Goal: Task Accomplishment & Management: Use online tool/utility

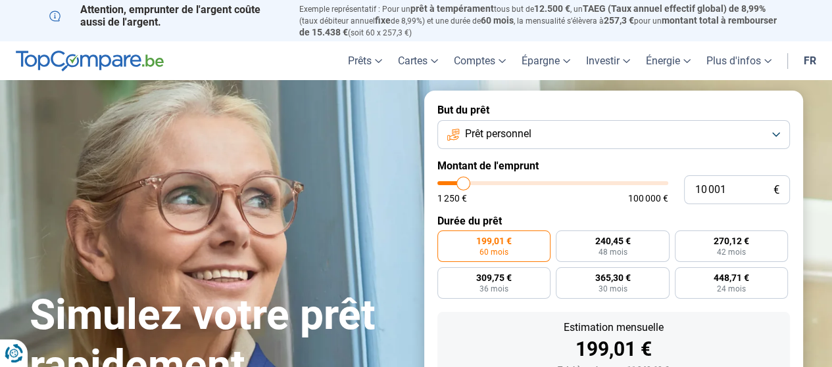
type input "10 750"
type input "10750"
type input "11 000"
type input "11000"
type input "11 250"
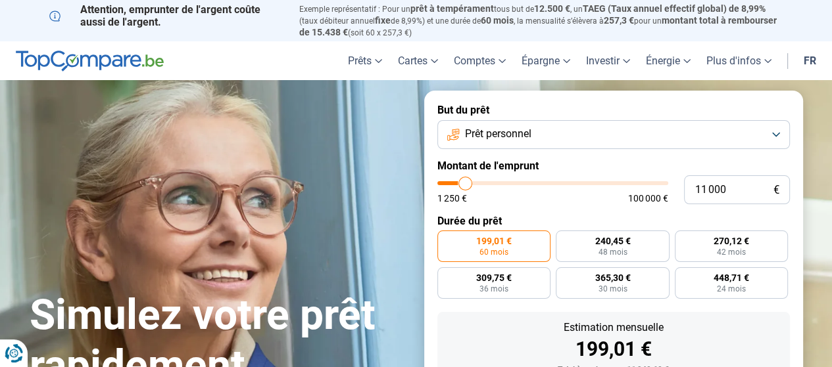
type input "11250"
type input "13 000"
type input "13000"
type input "14 250"
type input "14250"
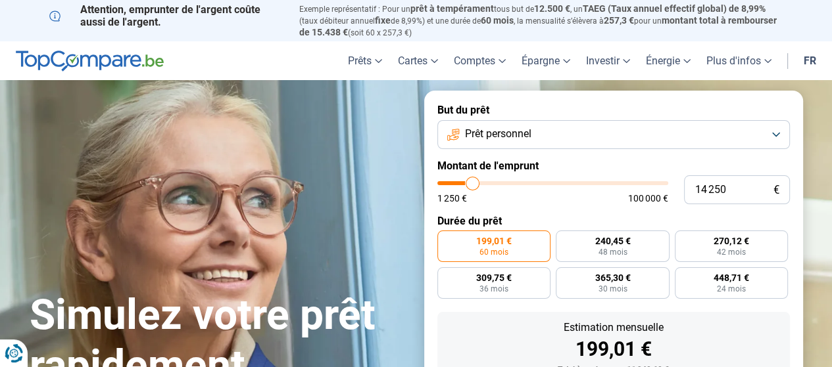
type input "15 250"
type input "15250"
type input "15 750"
type input "15750"
type input "16 750"
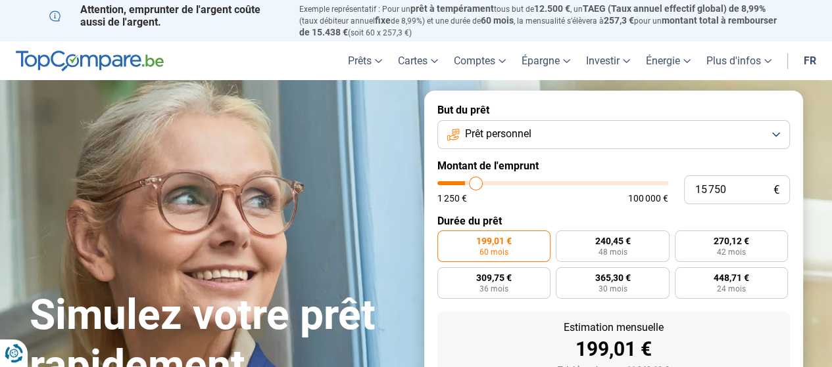
type input "16750"
type input "18 000"
type input "18000"
type input "19 000"
type input "19000"
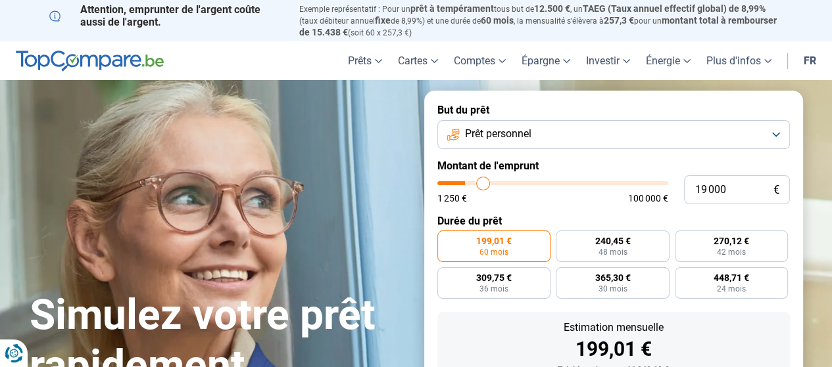
type input "19 250"
type input "19250"
type input "19 500"
type input "19500"
type input "20 250"
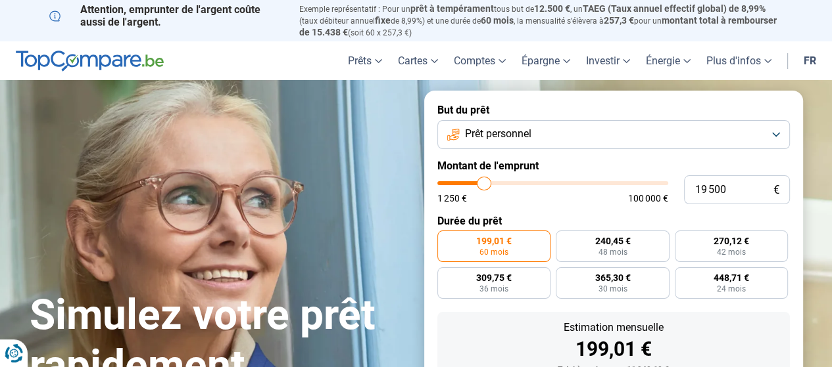
type input "20250"
type input "20 750"
type input "20750"
type input "21 500"
type input "21500"
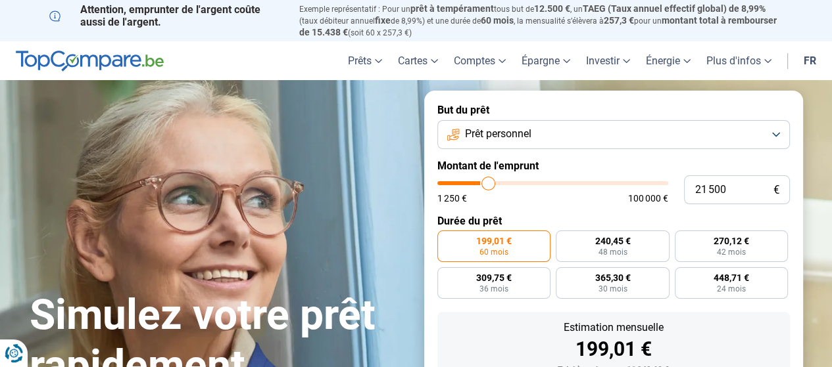
type input "21 750"
type input "21750"
type input "22 000"
type input "22000"
type input "22 250"
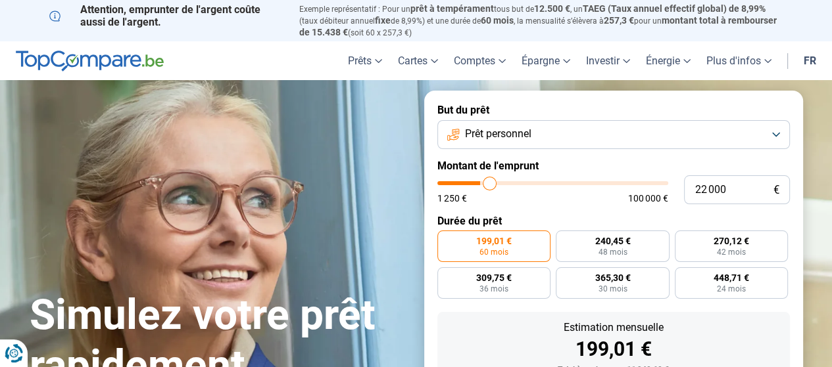
type input "22250"
type input "22 500"
type input "22500"
type input "22 250"
type input "22250"
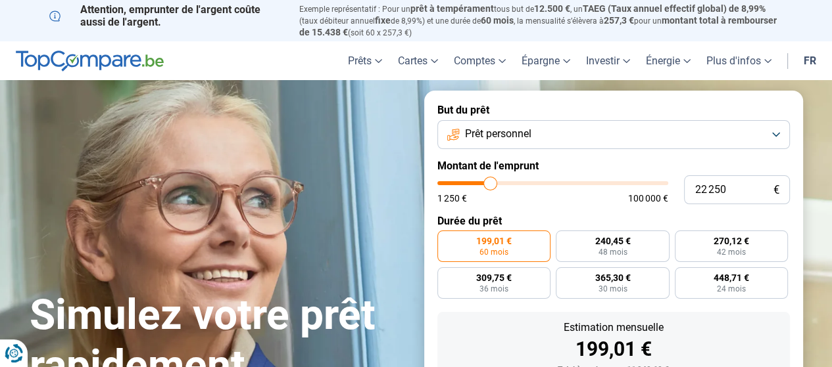
type input "21 750"
type input "21750"
type input "21 500"
type input "21500"
type input "21 250"
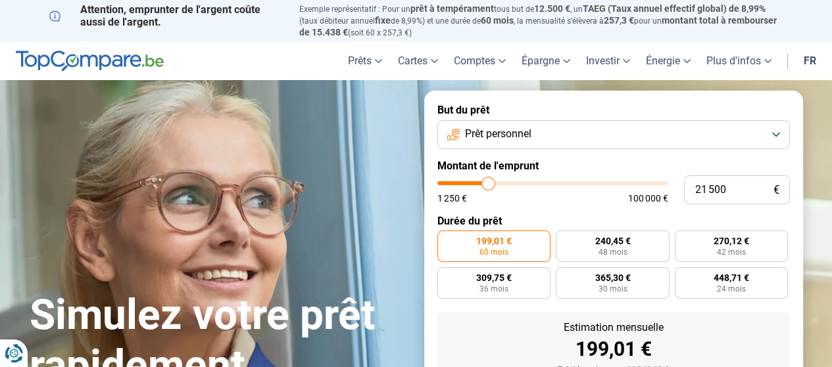
type input "21250"
type input "21 000"
type input "21000"
type input "20 750"
type input "20750"
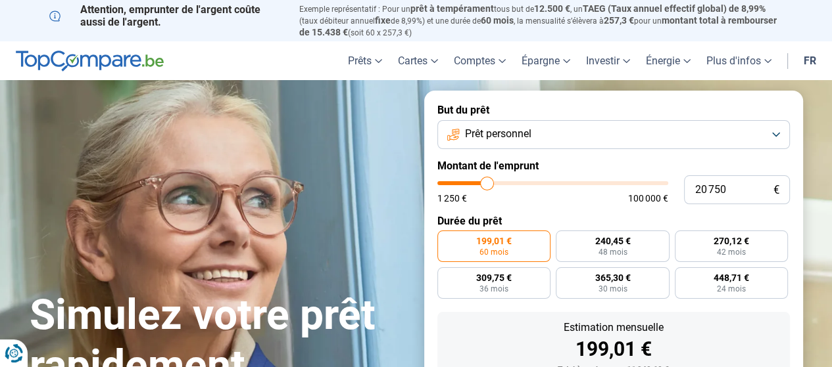
type input "20 250"
type input "20250"
type input "20 000"
type input "20000"
type input "19 500"
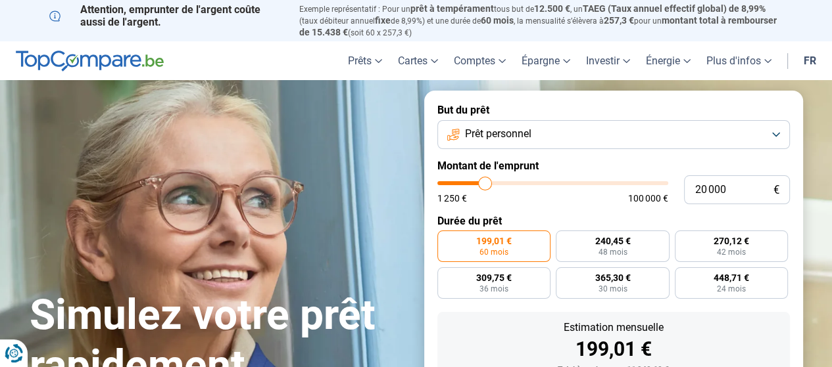
type input "19500"
type input "18 750"
type input "18750"
type input "18 250"
type input "18250"
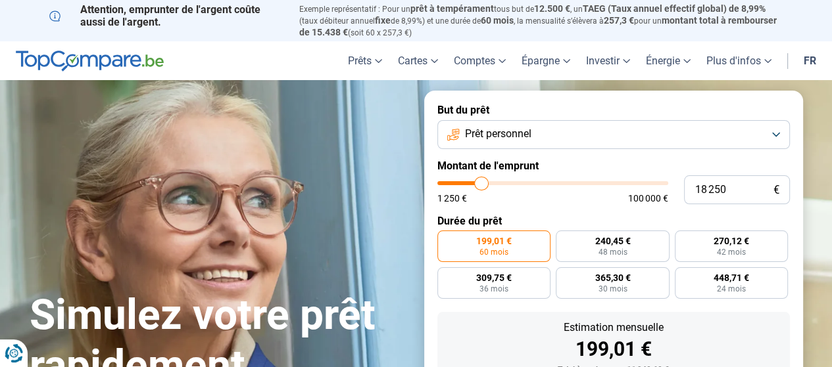
type input "18 000"
type input "18000"
type input "17 750"
type input "17750"
type input "17 250"
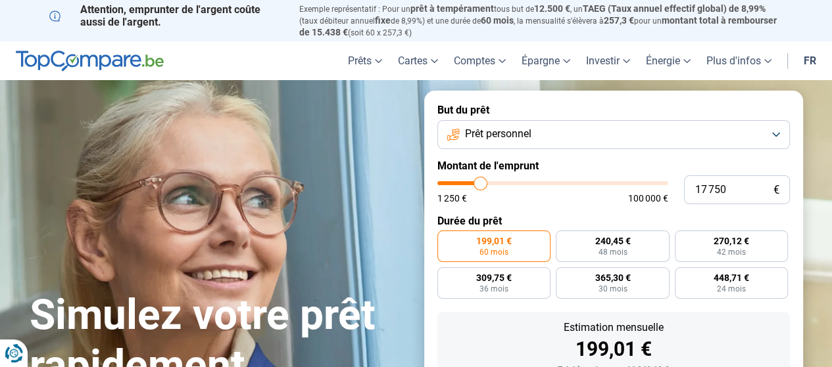
type input "17250"
type input "17 000"
type input "17000"
type input "16 500"
type input "16500"
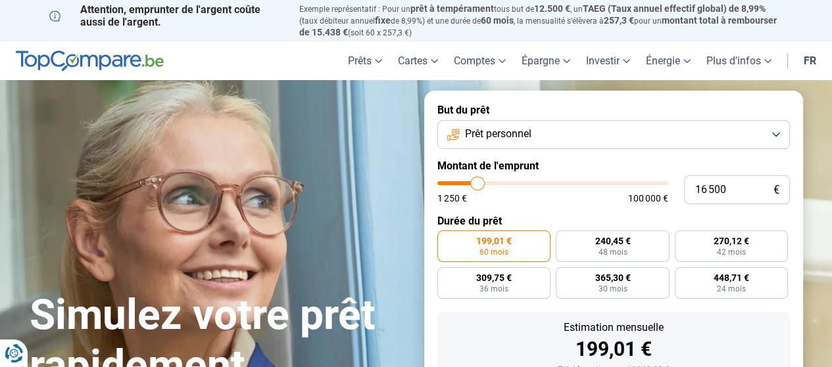
type input "16 250"
type input "16250"
type input "16 000"
type input "16000"
type input "15 500"
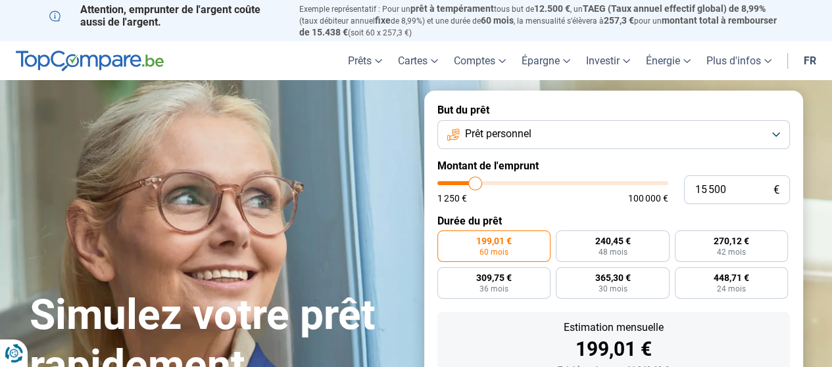
drag, startPoint x: 465, startPoint y: 181, endPoint x: 475, endPoint y: 185, distance: 11.0
type input "15500"
click at [475, 185] on input "range" at bounding box center [552, 183] width 231 height 4
radio input "false"
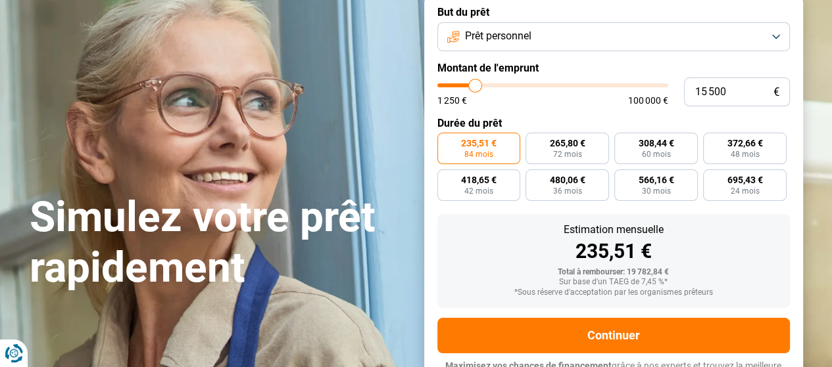
scroll to position [118, 0]
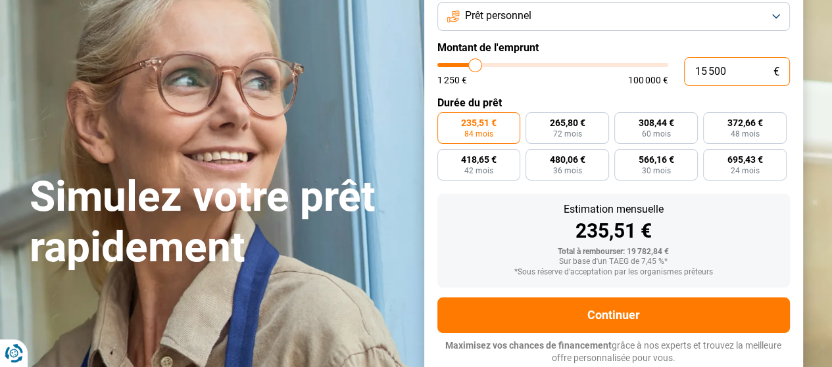
click at [715, 74] on input "15 500" at bounding box center [737, 71] width 106 height 29
type input "1 500"
type input "1500"
type input "15 000"
type input "15000"
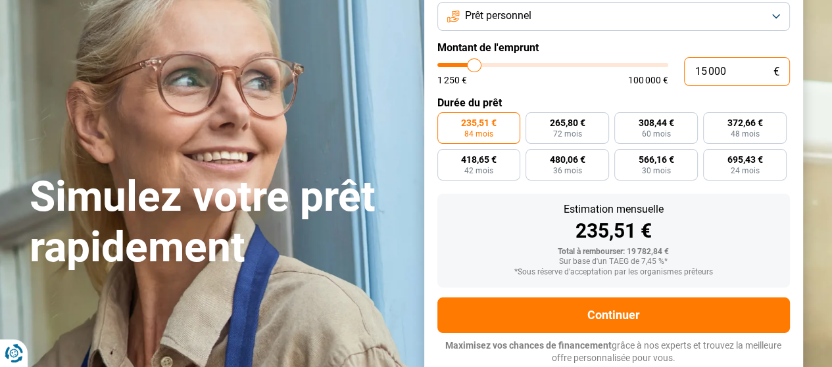
type input "15 000"
radio input "true"
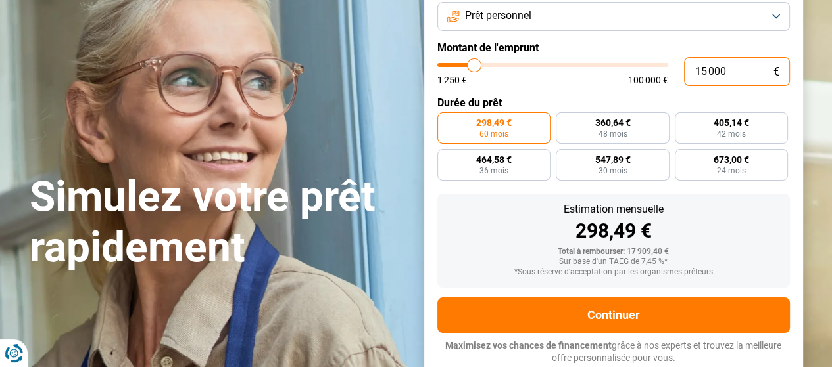
type input "1 500"
type input "1500"
type input "15 001"
type input "15000"
radio input "false"
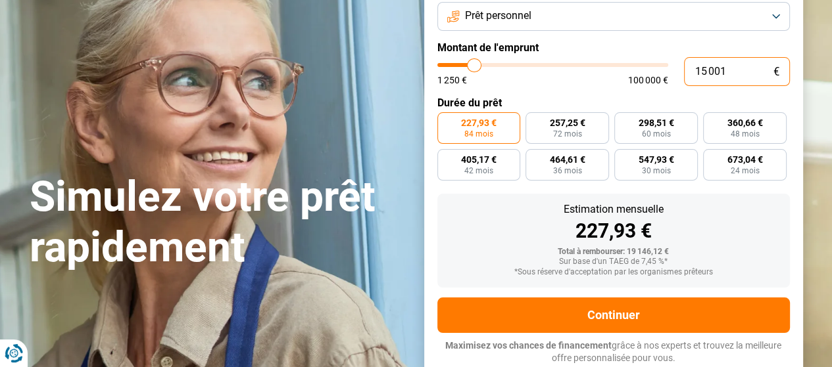
type input "1 500"
type input "1500"
radio input "true"
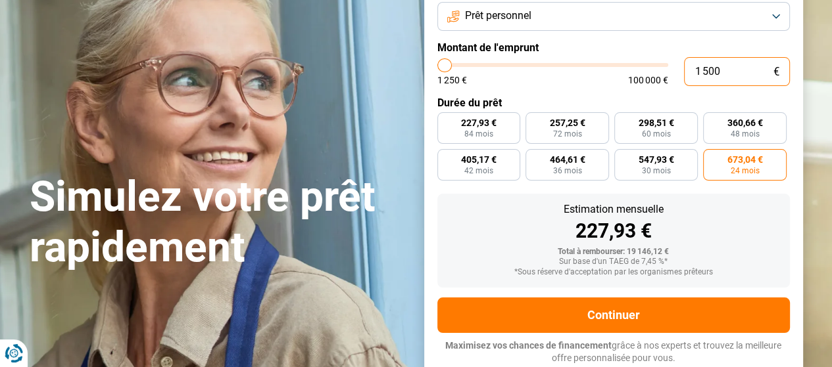
type input "150"
type input "1250"
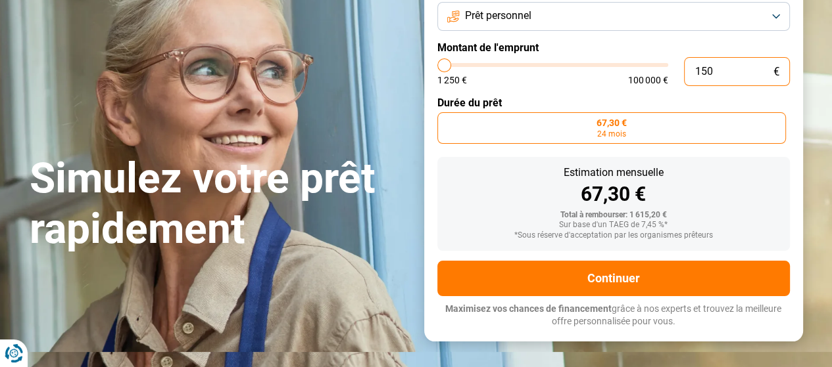
type input "15"
type input "1250"
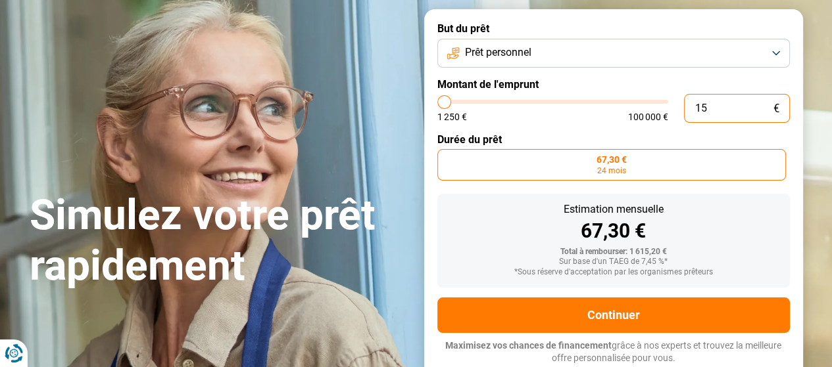
type input "151"
type input "1250"
type input "1 510"
type input "1500"
type input "15 100"
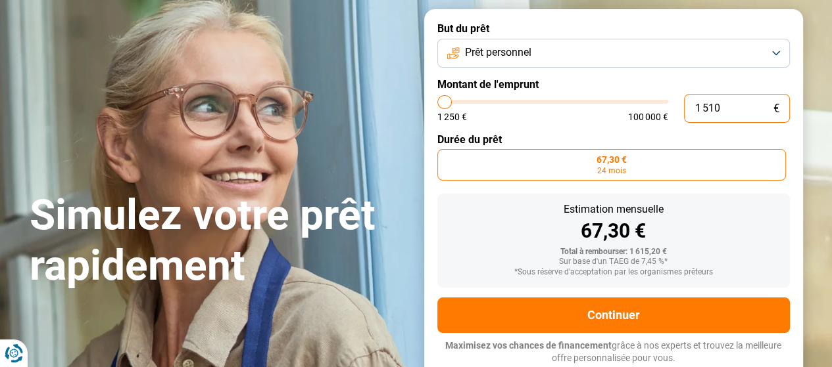
type input "15000"
type input "15 100"
type input "15000"
radio input "false"
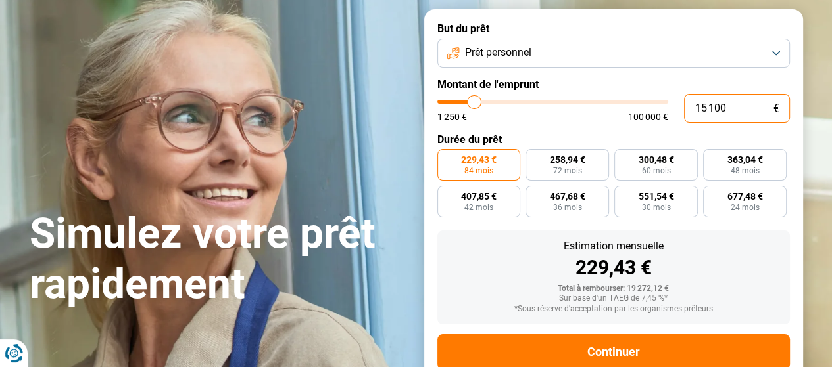
scroll to position [118, 0]
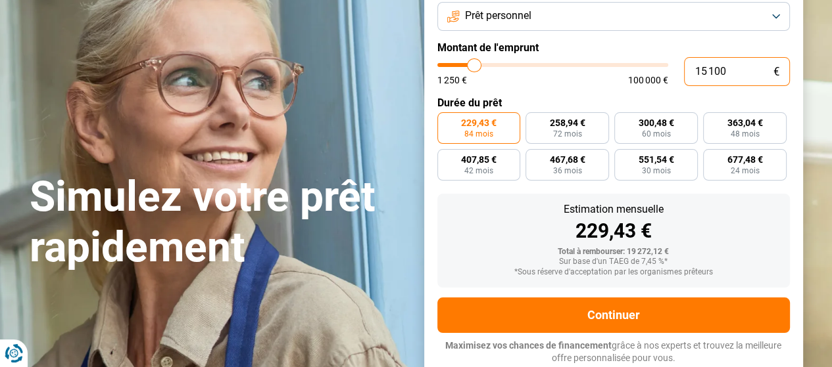
type input "1 510"
type input "1500"
type input "151"
type input "1250"
type input "15"
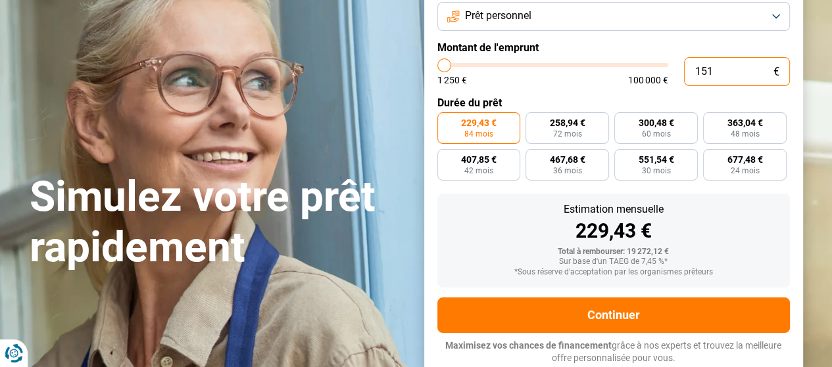
type input "1250"
type input "155"
type input "1250"
type input "15"
type input "1250"
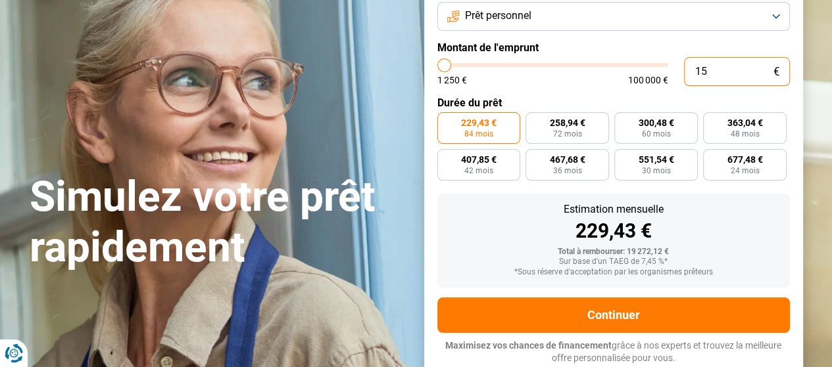
type input "150"
type input "1250"
type input "1 505"
type input "1500"
type input "15 050"
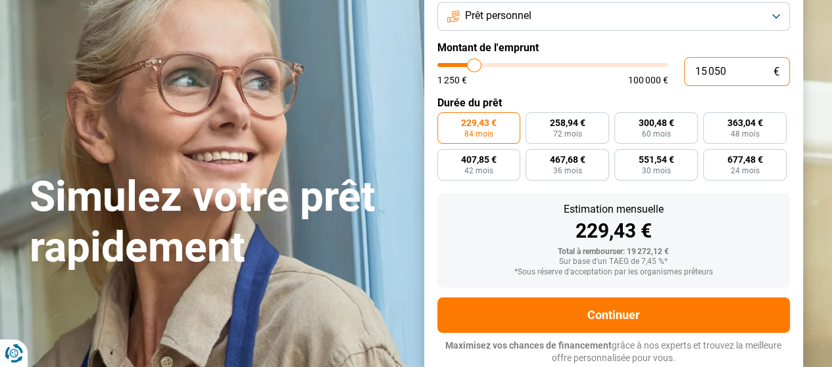
type input "15000"
type input "1 505"
type input "1500"
type input "150"
type input "1250"
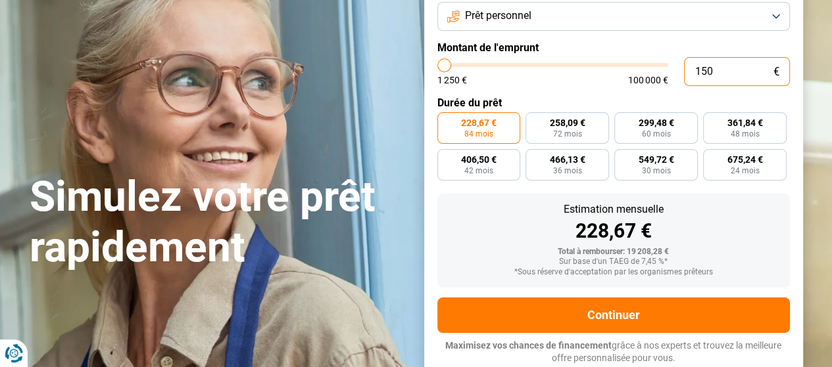
type input "1 250"
type input "1250"
radio input "true"
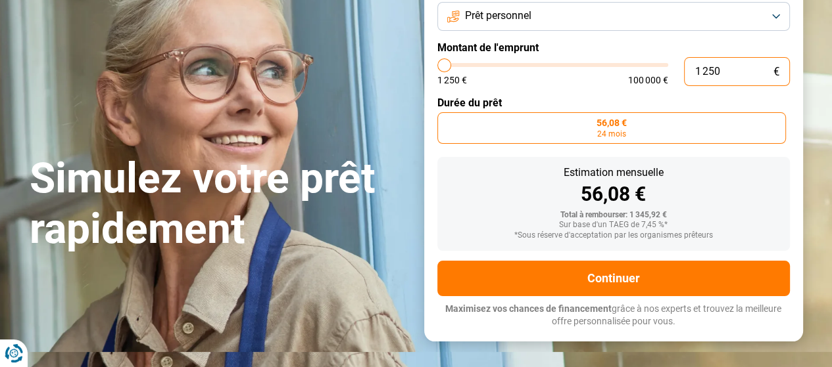
type input "12 500"
type input "12500"
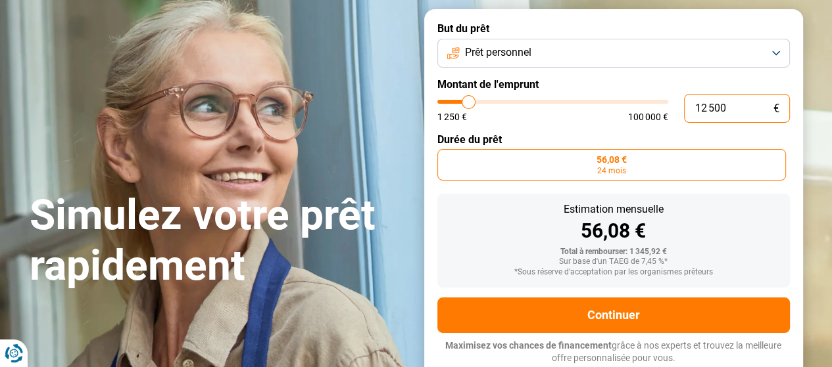
type input "125 000"
type input "100000"
type input "100 000"
type input "100000"
radio input "false"
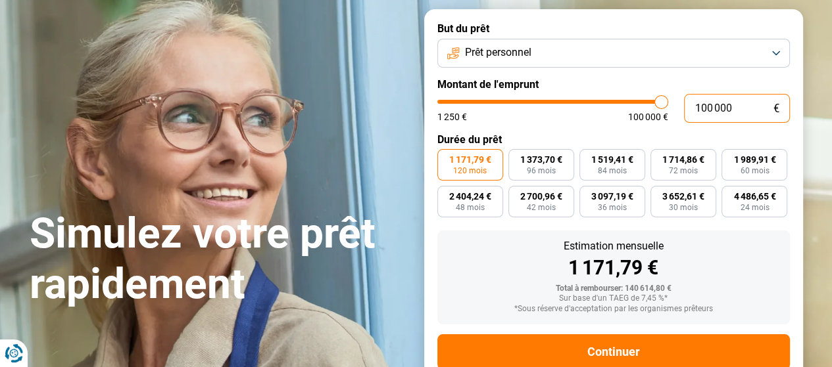
type input "10 000"
type input "10000"
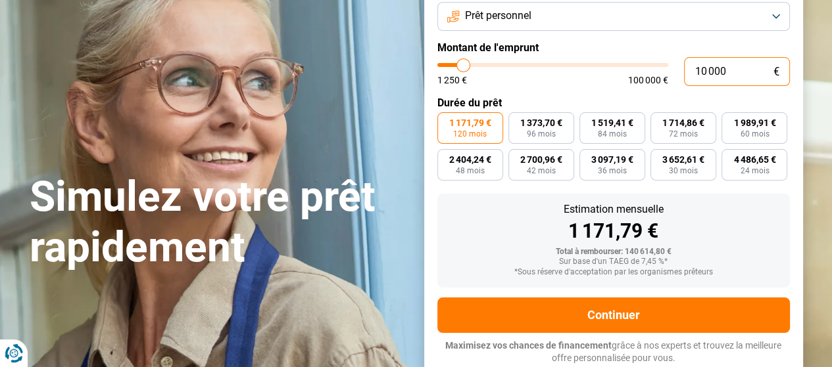
radio input "true"
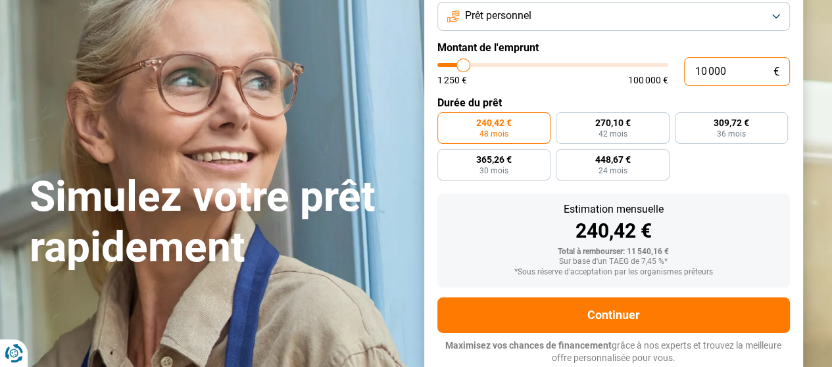
type input "1 000"
type input "1250"
type input "100"
type input "1250"
type input "10"
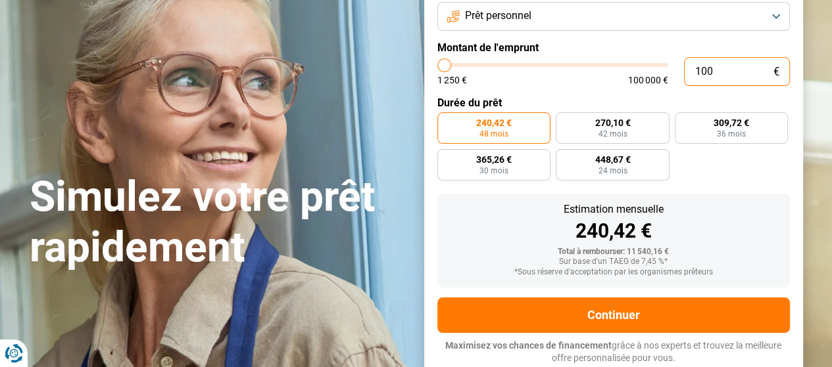
type input "1250"
type input "1"
type input "1250"
type input "15"
type input "1250"
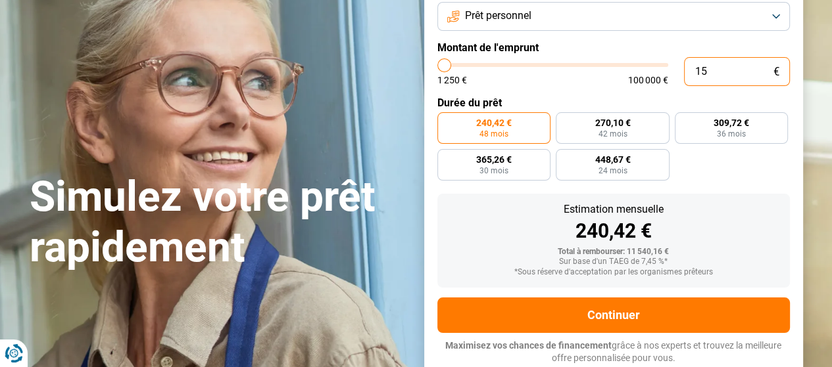
type input "1 250"
type input "1250"
radio input "true"
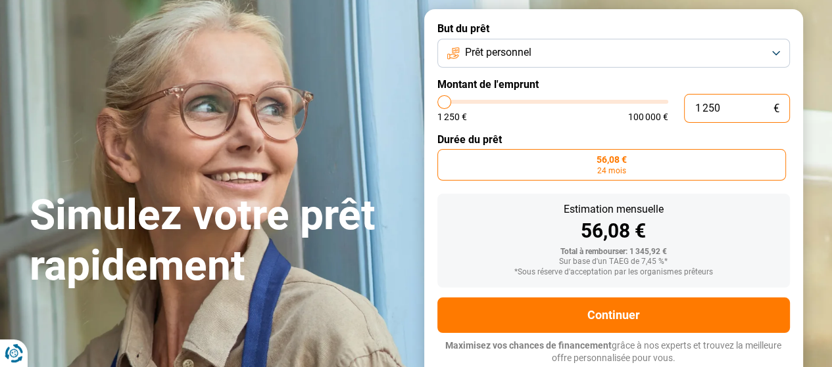
scroll to position [82, 0]
type input "125"
type input "1250"
type input "12"
type input "1250"
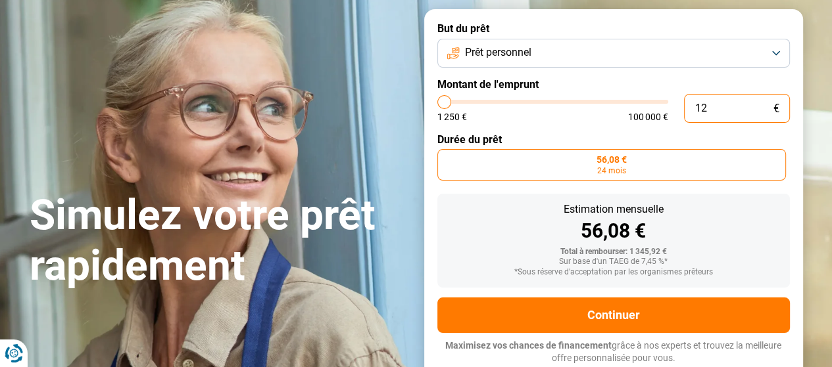
type input "1"
type input "1250"
type input "1 250"
type input "1250"
type input "12 504"
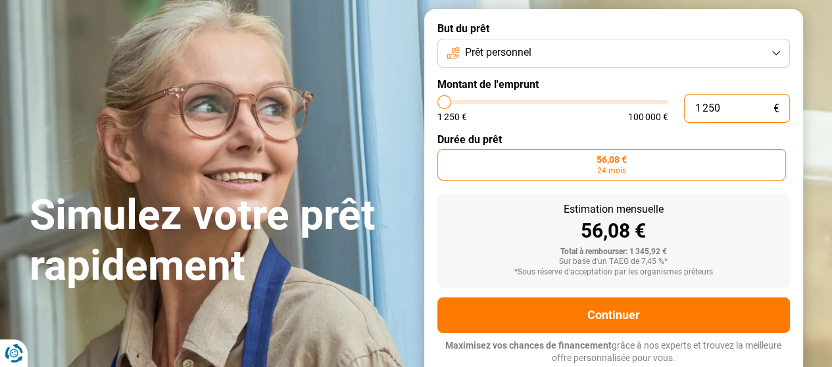
type input "12500"
type input "1 250"
type input "1250"
type input "125"
type input "1250"
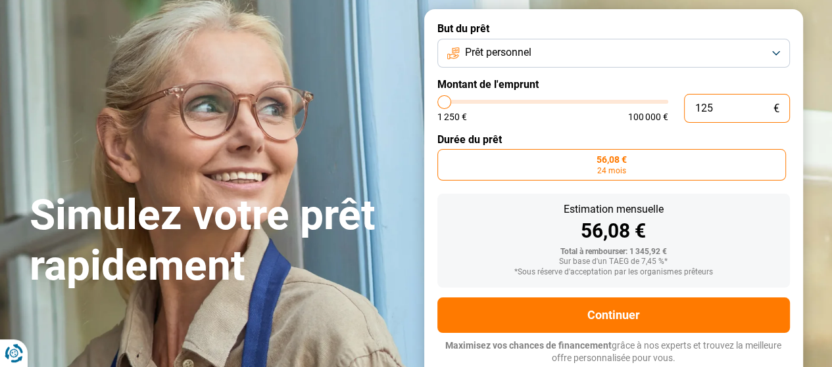
type input "12"
type input "1250"
type input "1"
type input "1250"
type input "14"
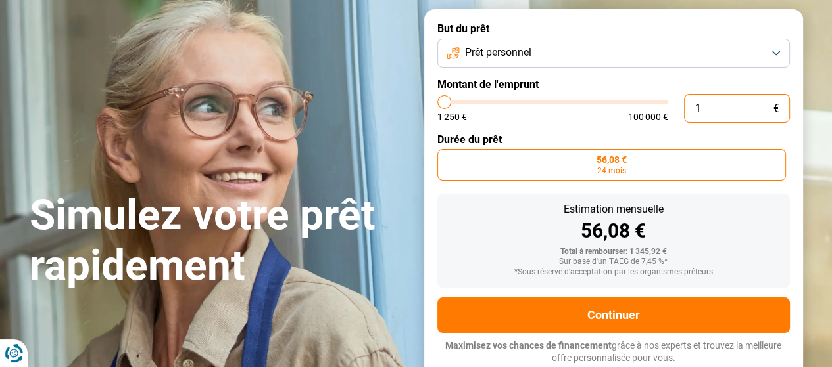
type input "1250"
type input "145"
type input "1250"
type input "1 450"
type input "1500"
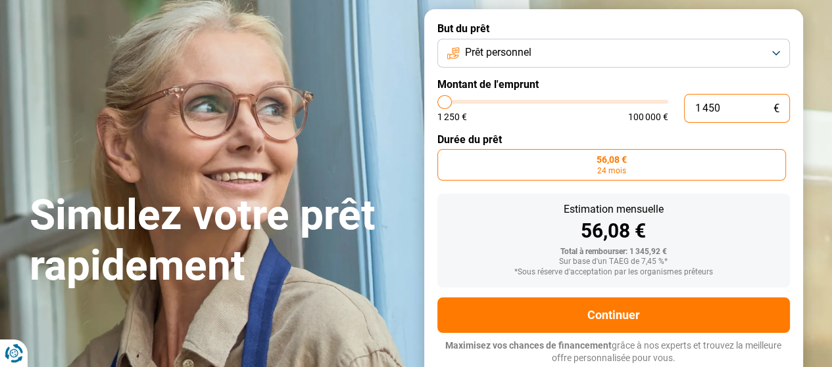
type input "14 500"
type input "14500"
radio input "false"
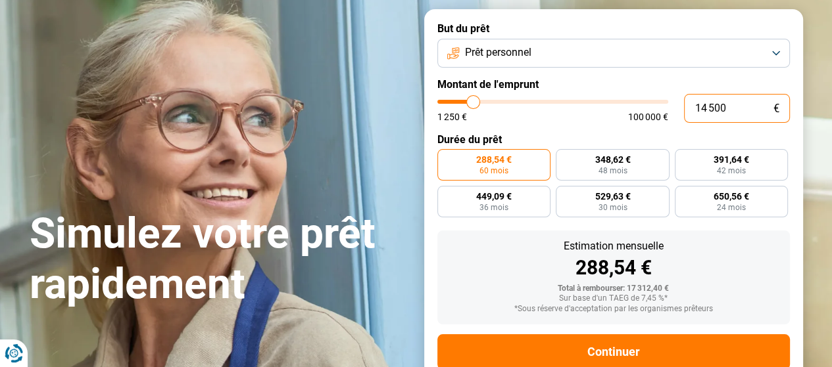
scroll to position [118, 0]
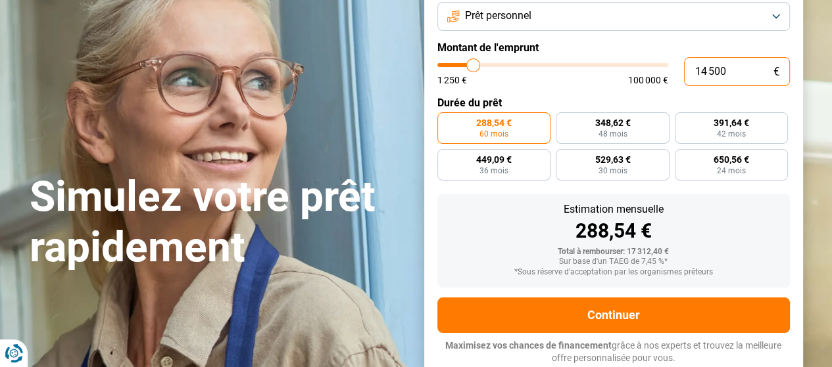
type input "1 450"
type input "1500"
type input "145"
type input "1250"
type input "14"
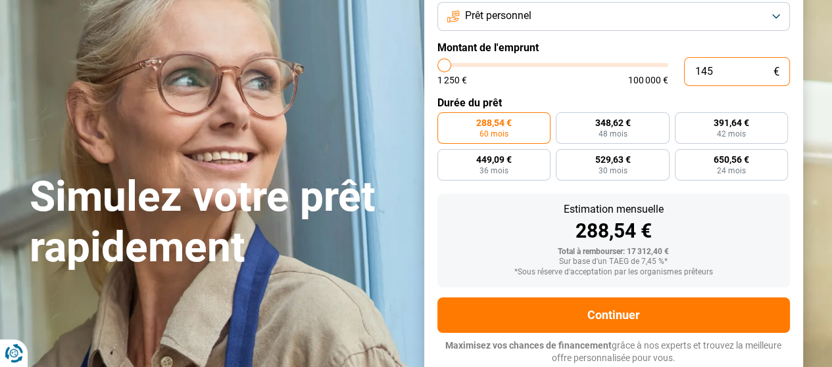
type input "1250"
type input "1"
type input "1250"
type input "12"
type input "1250"
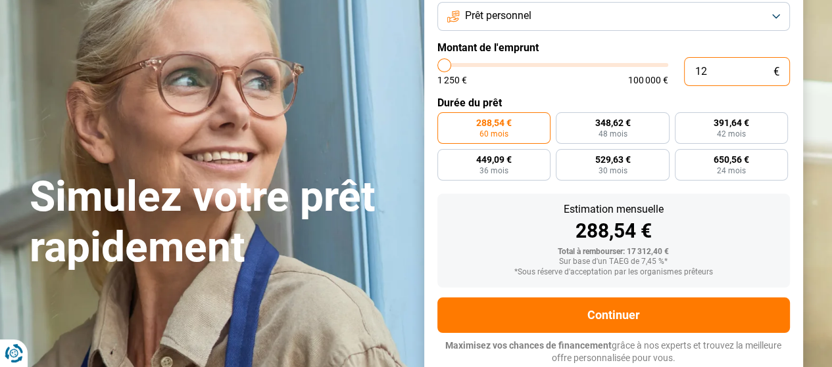
type input "120"
type input "1250"
type input "1 200"
type input "1250"
type input "12 000"
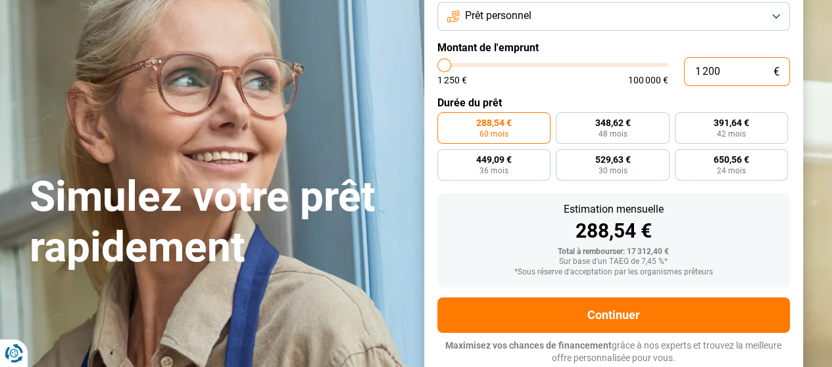
type input "12000"
type input "1 200"
type input "1250"
type input "120"
type input "1250"
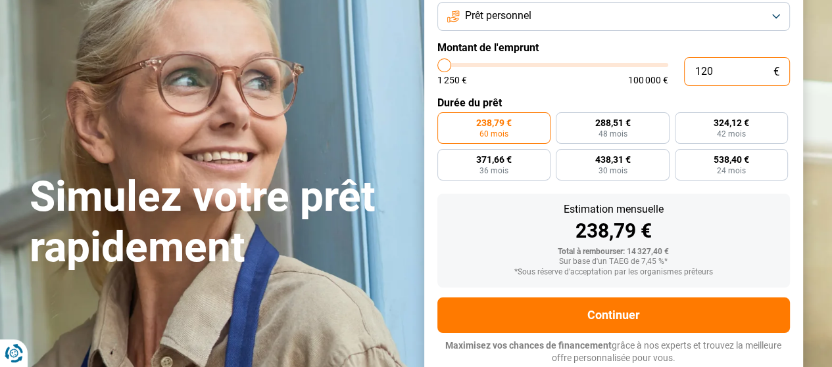
type input "12"
type input "1250"
type input "1"
